Goal: Information Seeking & Learning: Learn about a topic

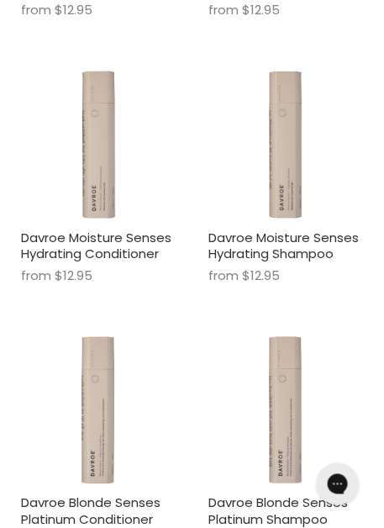
scroll to position [1404, 0]
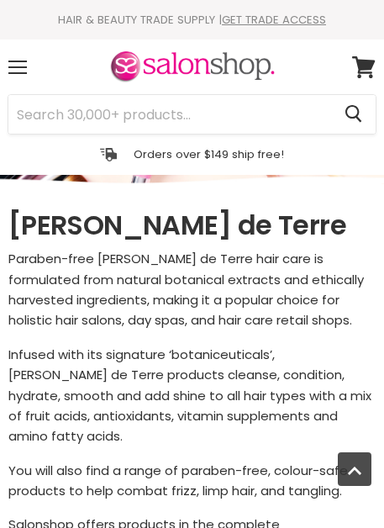
select select "manual"
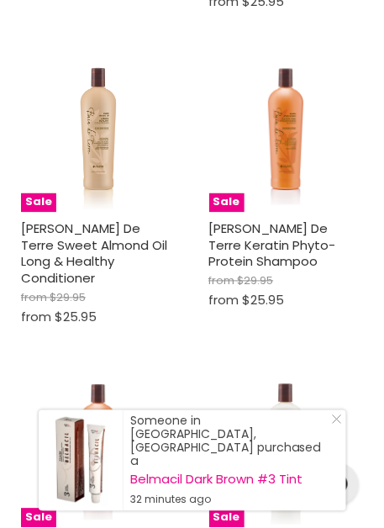
scroll to position [1635, 0]
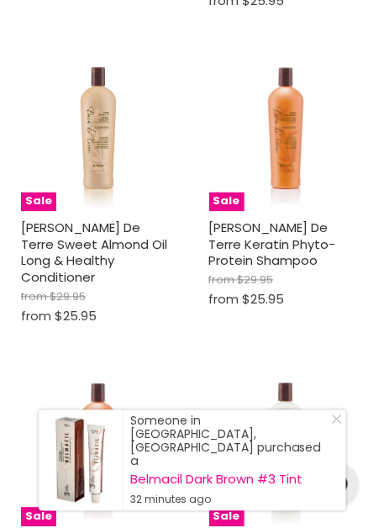
click at [340, 427] on link "Close Icon" at bounding box center [333, 422] width 17 height 17
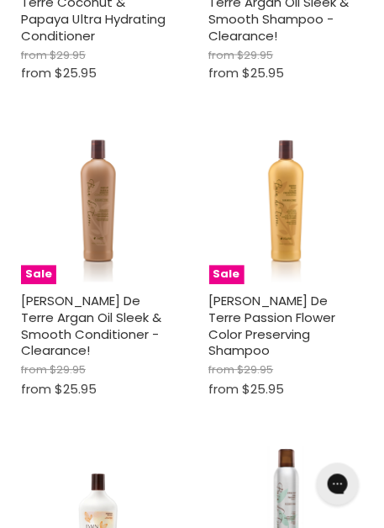
scroll to position [2508, 0]
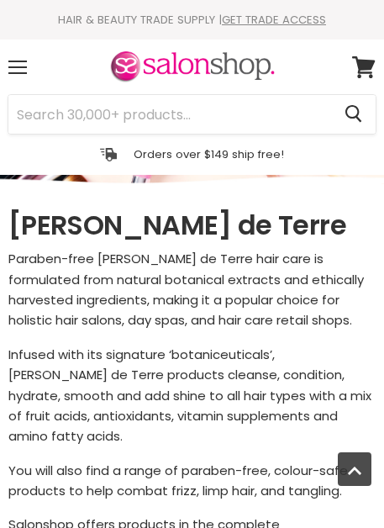
select select "manual"
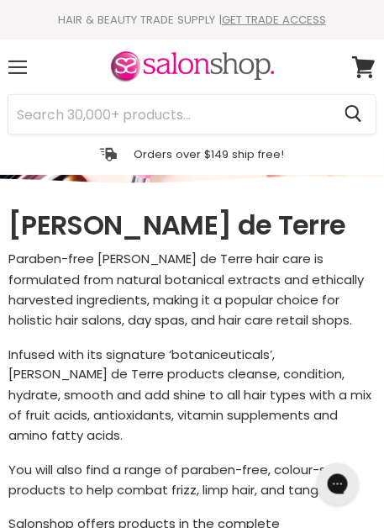
click at [13, 74] on span at bounding box center [17, 73] width 18 height 2
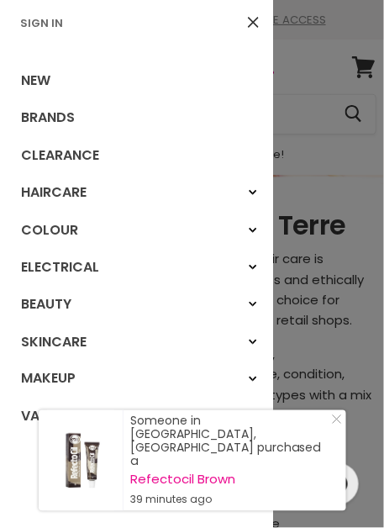
click at [92, 211] on link "Haircare" at bounding box center [136, 192] width 273 height 37
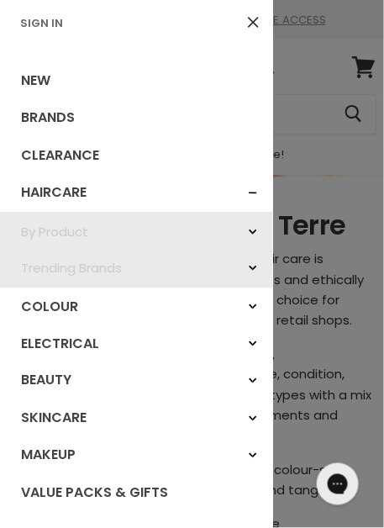
click at [85, 211] on link "Haircare" at bounding box center [136, 192] width 273 height 37
click at [249, 235] on icon "Main menu" at bounding box center [253, 232] width 8 height 7
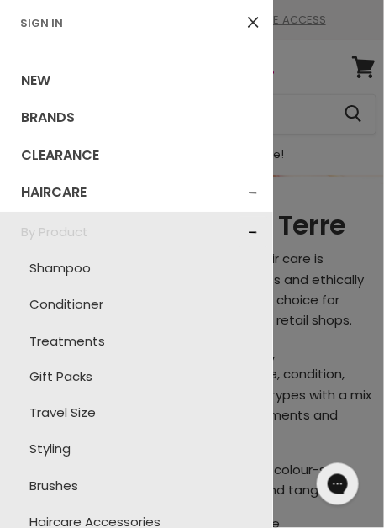
click at [98, 286] on link "Shampoo" at bounding box center [136, 268] width 256 height 36
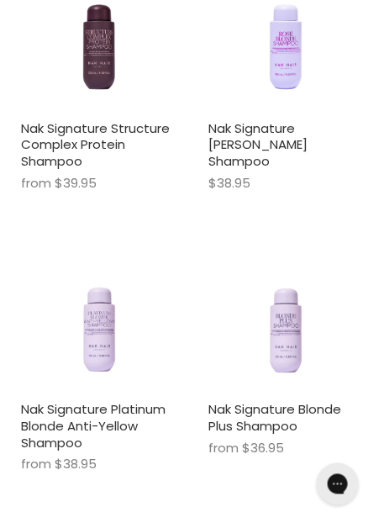
scroll to position [5133, 0]
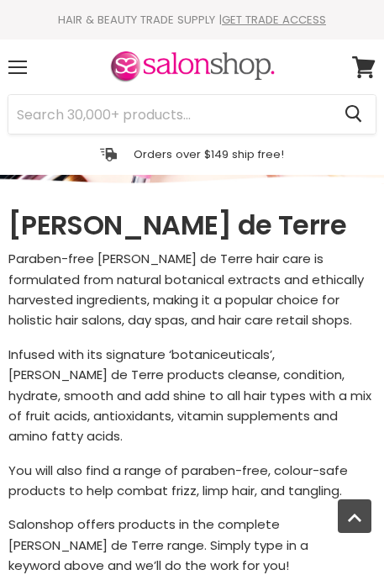
select select "manual"
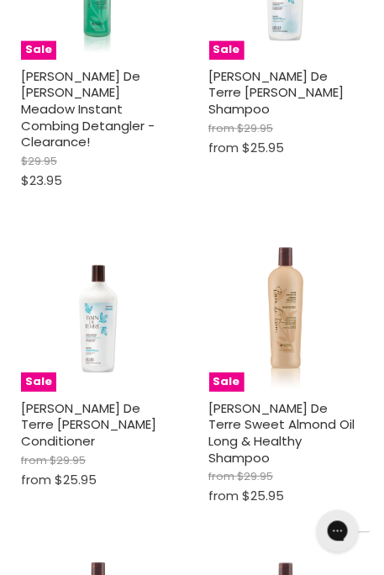
scroll to position [1141, 0]
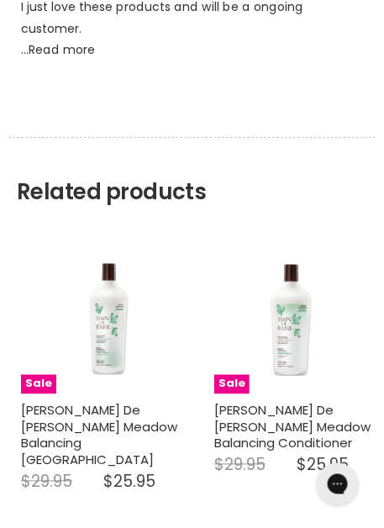
scroll to position [2243, 0]
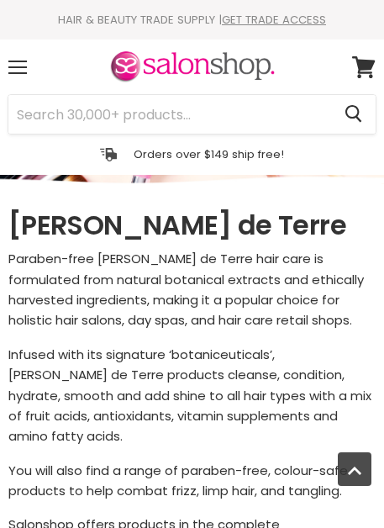
select select "manual"
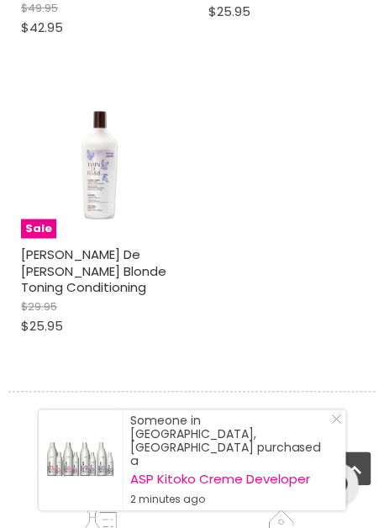
scroll to position [3807, 0]
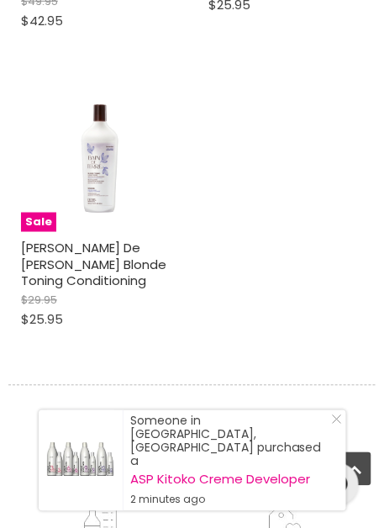
click at [343, 427] on div "Someone in [GEOGRAPHIC_DATA], [GEOGRAPHIC_DATA] purchased a ASP Kitoko Creme De…" at bounding box center [193, 460] width 308 height 101
click at [336, 425] on icon "Close Icon" at bounding box center [337, 419] width 10 height 10
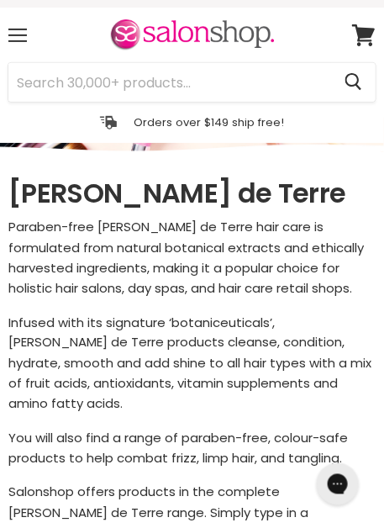
scroll to position [0, 0]
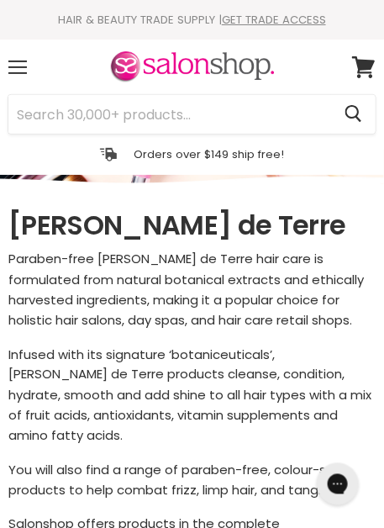
click at [22, 68] on span at bounding box center [17, 67] width 18 height 2
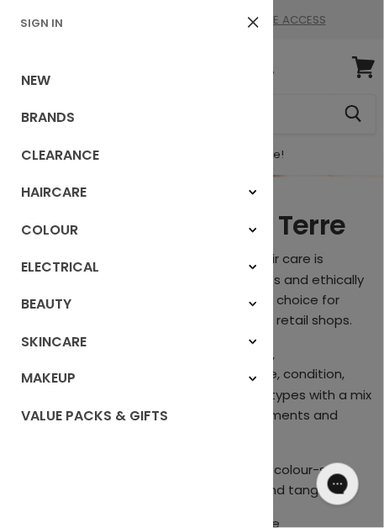
click at [90, 211] on link "Haircare" at bounding box center [136, 192] width 273 height 37
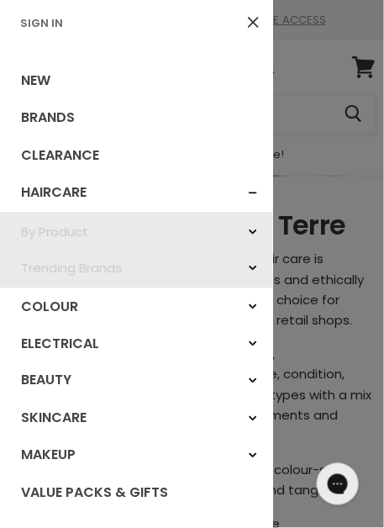
click at [238, 247] on div "By Product" at bounding box center [253, 232] width 30 height 30
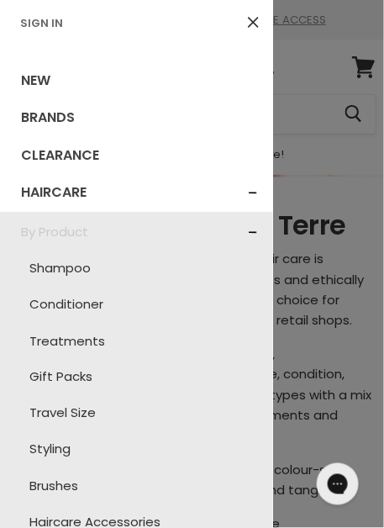
click at [88, 286] on link "Shampoo" at bounding box center [136, 268] width 256 height 36
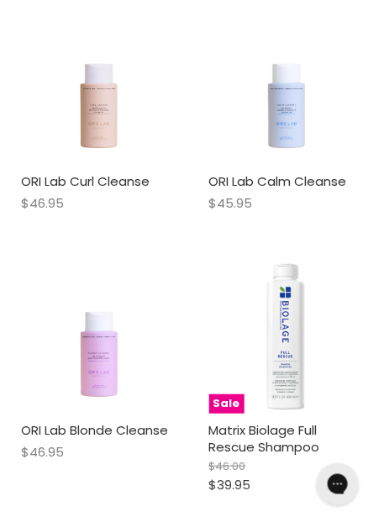
scroll to position [2036, 0]
